Goal: Task Accomplishment & Management: Manage account settings

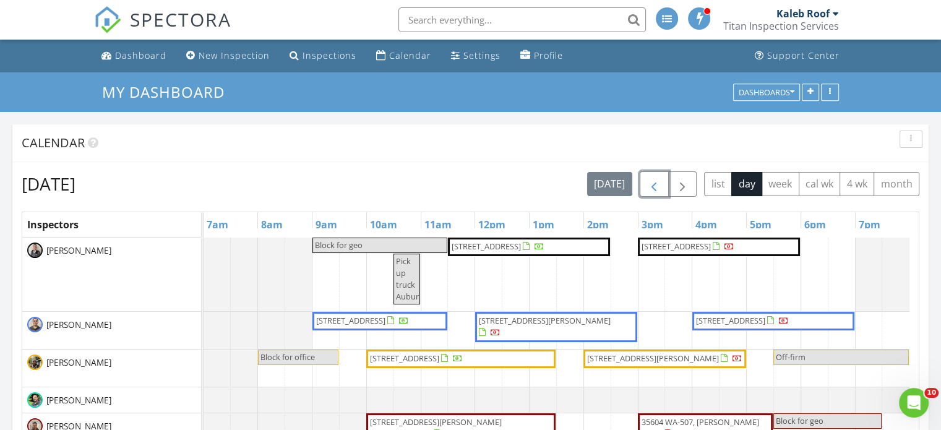
click at [648, 185] on span "button" at bounding box center [653, 184] width 15 height 15
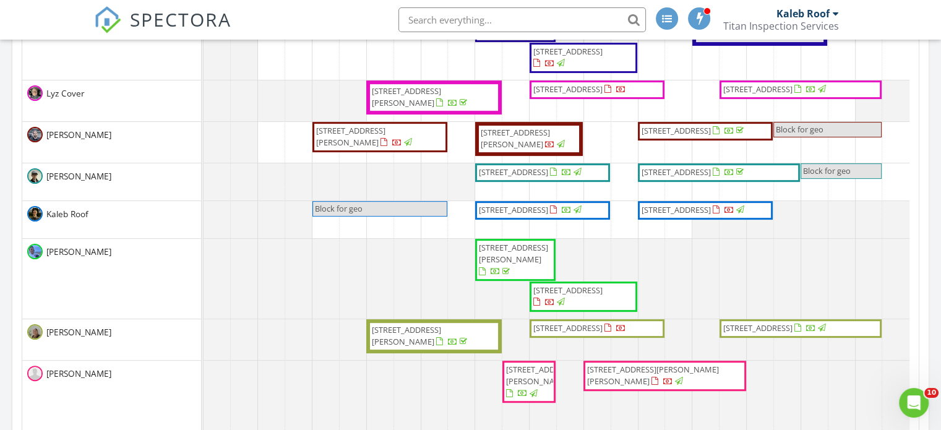
scroll to position [240, 0]
click at [576, 215] on span "11216 SE 192nd Pl, Kent 98031" at bounding box center [530, 210] width 107 height 12
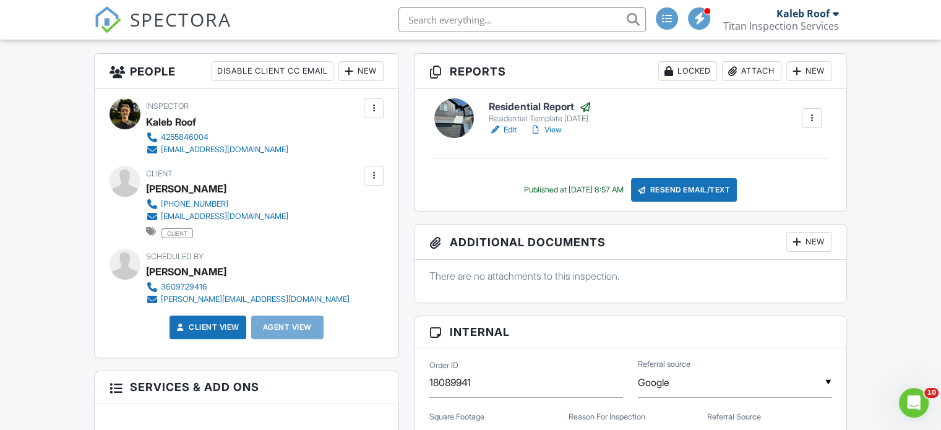
click at [500, 128] on div at bounding box center [495, 130] width 12 height 12
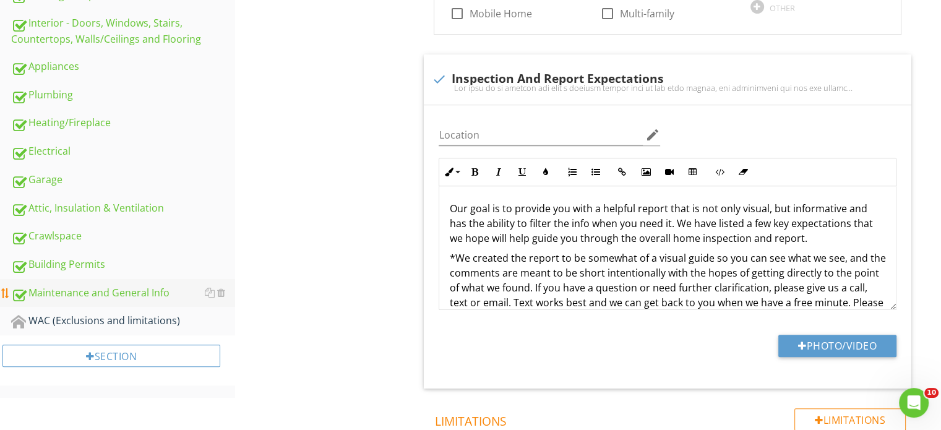
click at [98, 290] on div "Maintenance and General Info" at bounding box center [123, 293] width 224 height 16
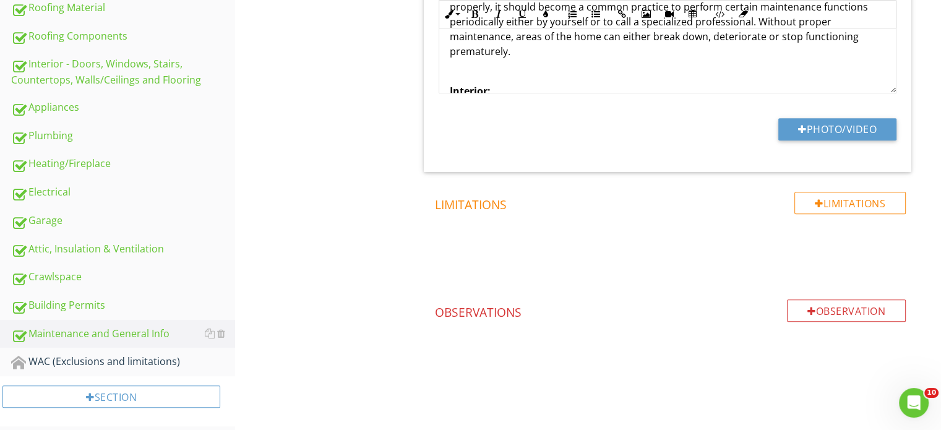
scroll to position [519, 0]
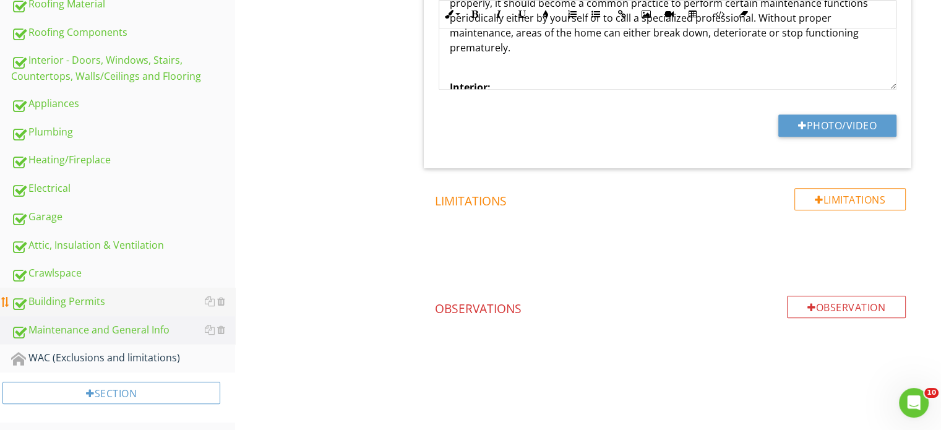
click at [156, 297] on div "Building Permits" at bounding box center [123, 302] width 224 height 16
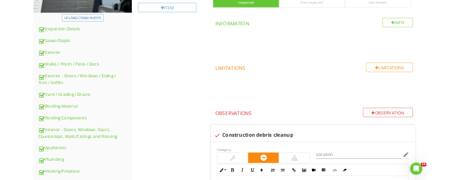
scroll to position [519, 0]
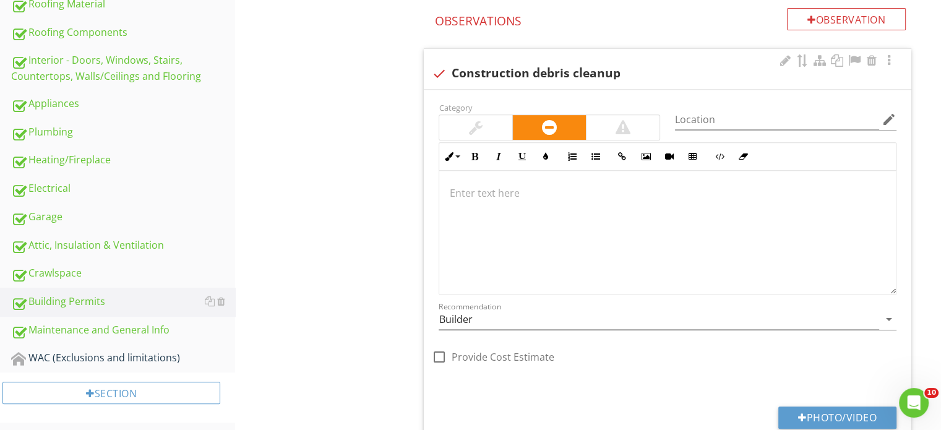
click at [578, 69] on div "check Construction debris cleanup" at bounding box center [667, 73] width 472 height 15
checkbox input "true"
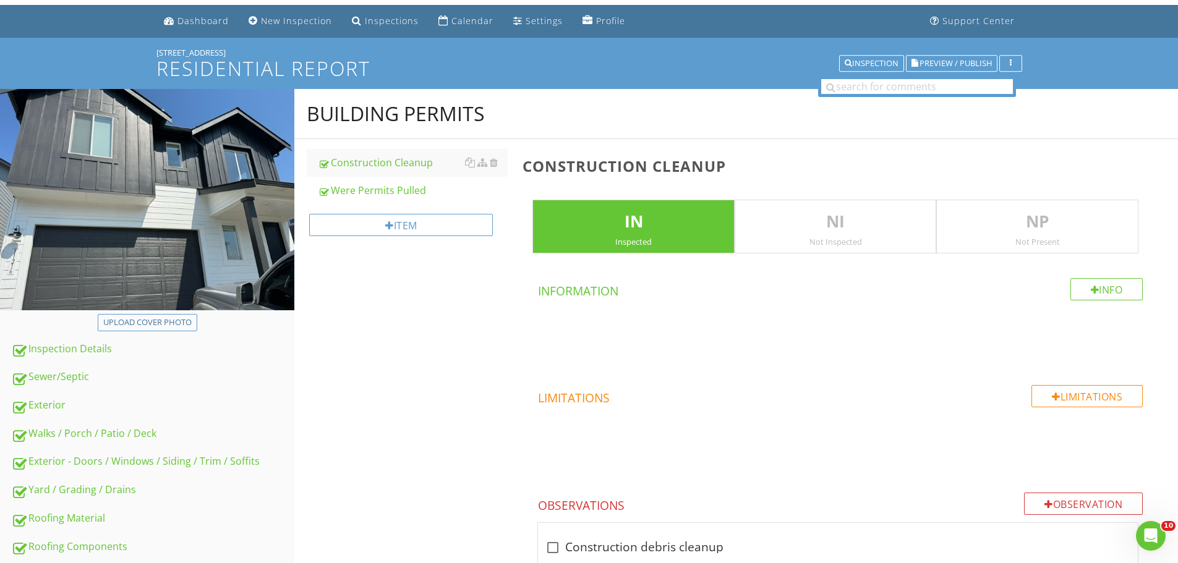
scroll to position [0, 0]
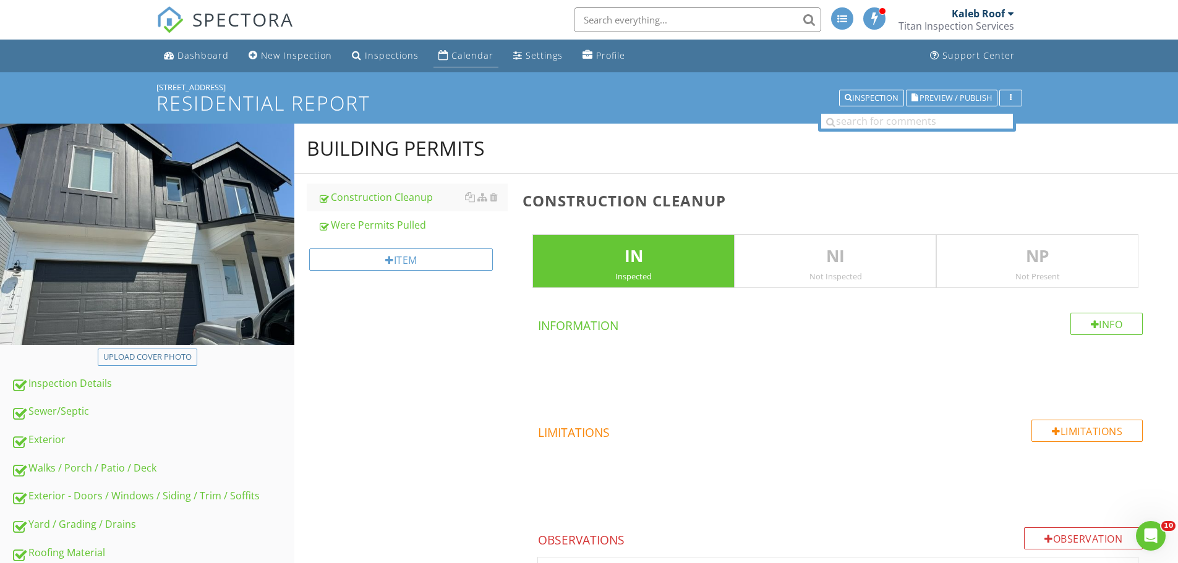
click at [465, 53] on div "Calendar" at bounding box center [472, 55] width 42 height 12
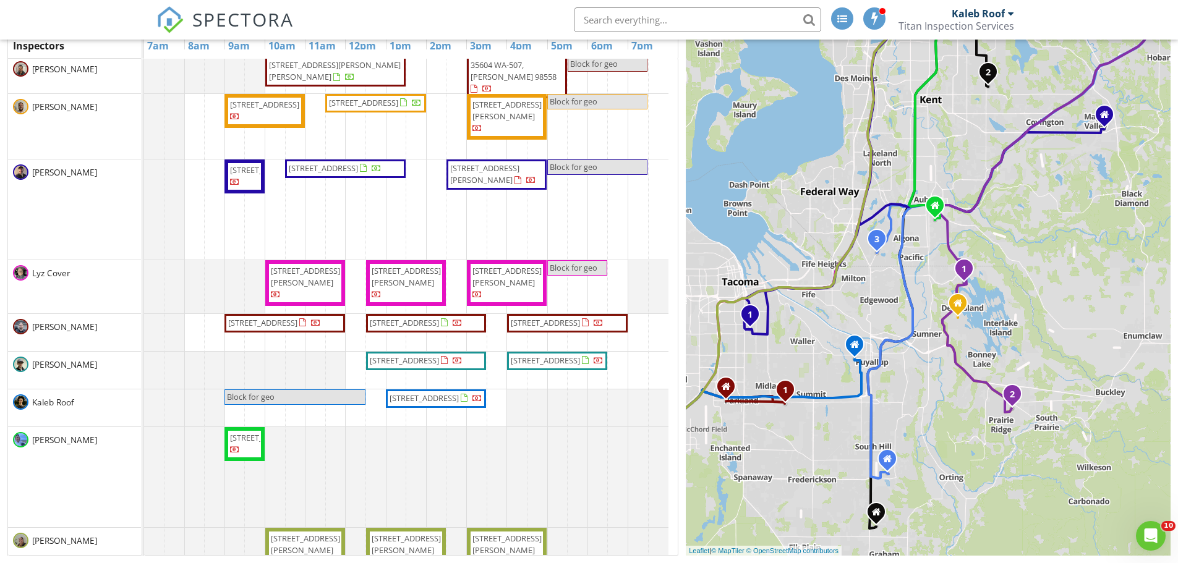
scroll to position [144, 0]
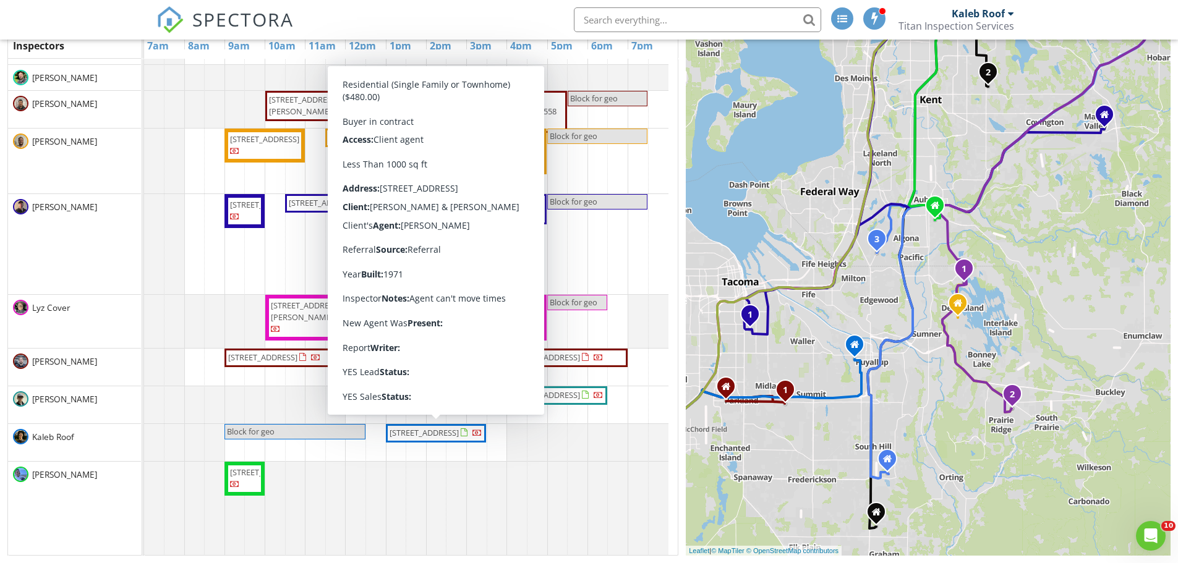
click at [422, 434] on span "31 N Dosewallips Pl, Hoodsport 98548" at bounding box center [424, 432] width 69 height 11
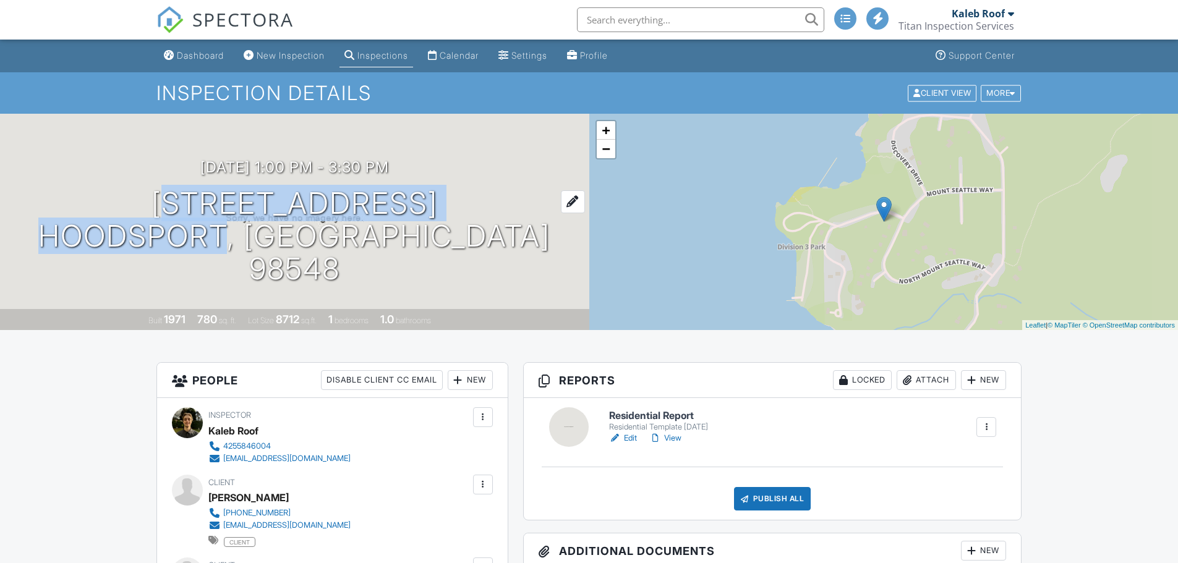
click at [305, 255] on h1 "[STREET_ADDRESS] Hoodsport, WA 98548" at bounding box center [295, 236] width 550 height 98
